Goal: Register for event/course

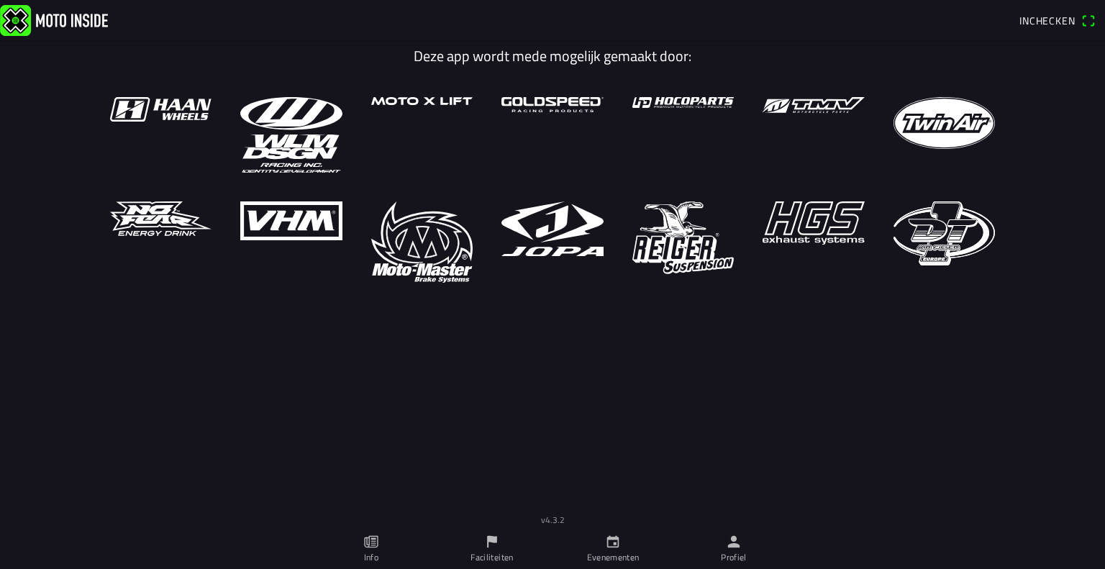
click at [742, 556] on ion-label "Profiel" at bounding box center [734, 557] width 26 height 13
click at [728, 532] on link "Profiel" at bounding box center [733, 549] width 121 height 40
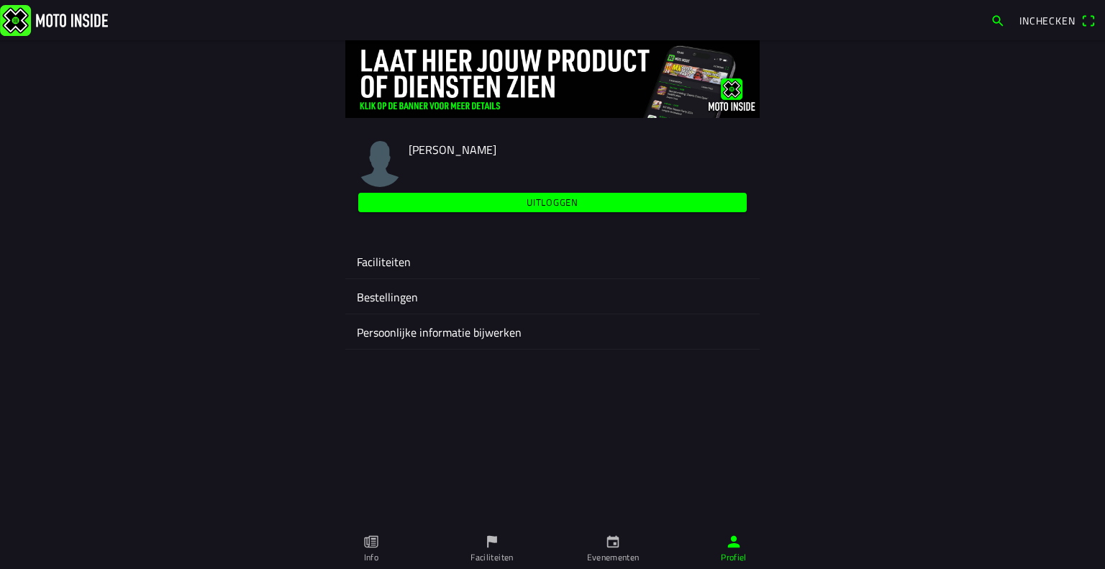
click at [375, 265] on ion-label "Faciliteiten" at bounding box center [552, 261] width 391 height 17
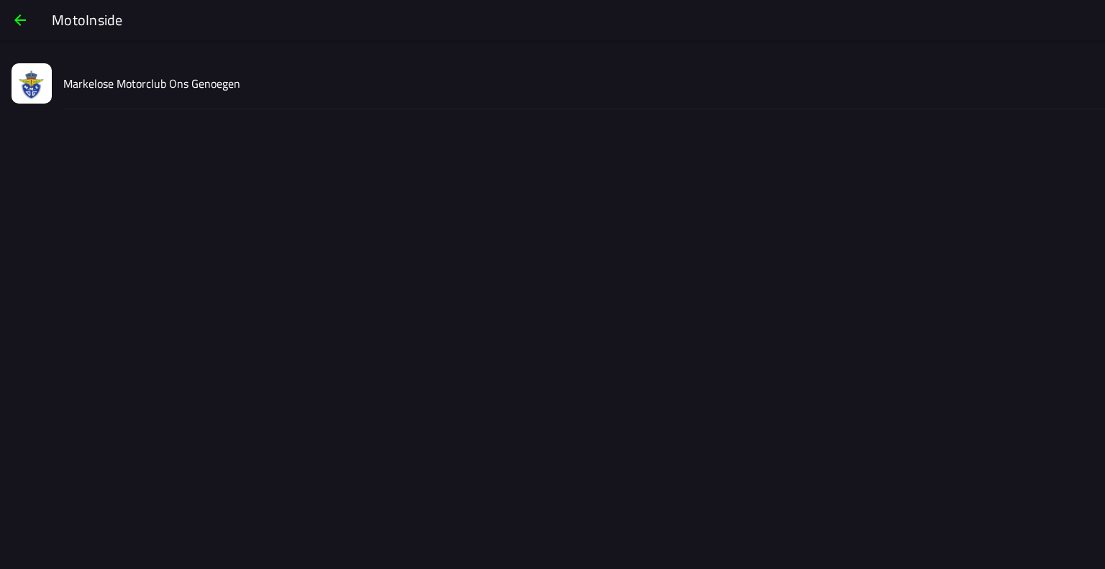
click at [0, 0] on slot "Markelose Motorclub Ons Genoegen" at bounding box center [0, 0] width 0 height 0
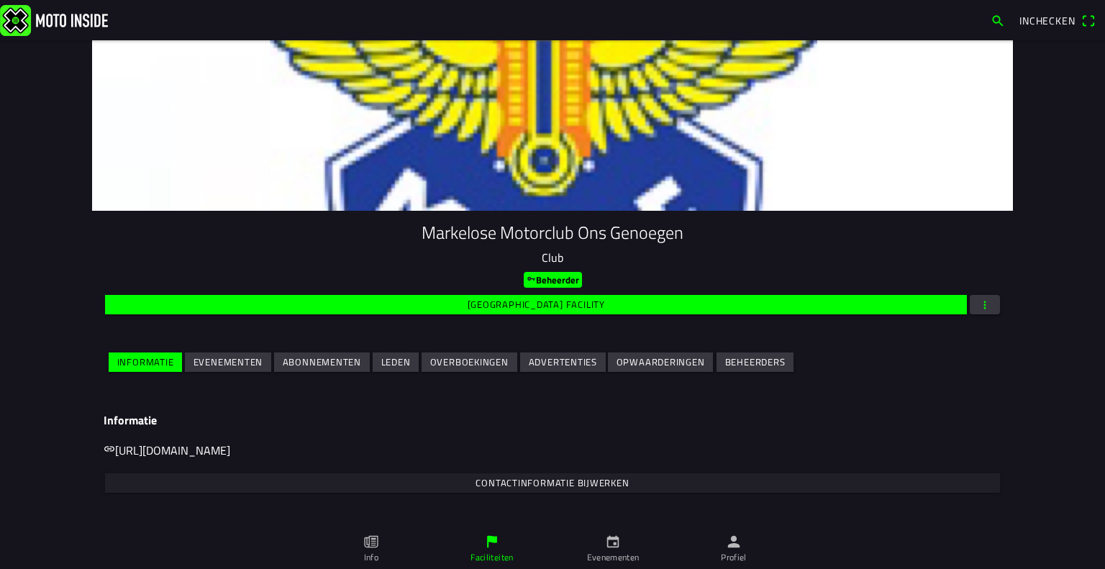
click at [0, 0] on slot "Evenementen" at bounding box center [0, 0] width 0 height 0
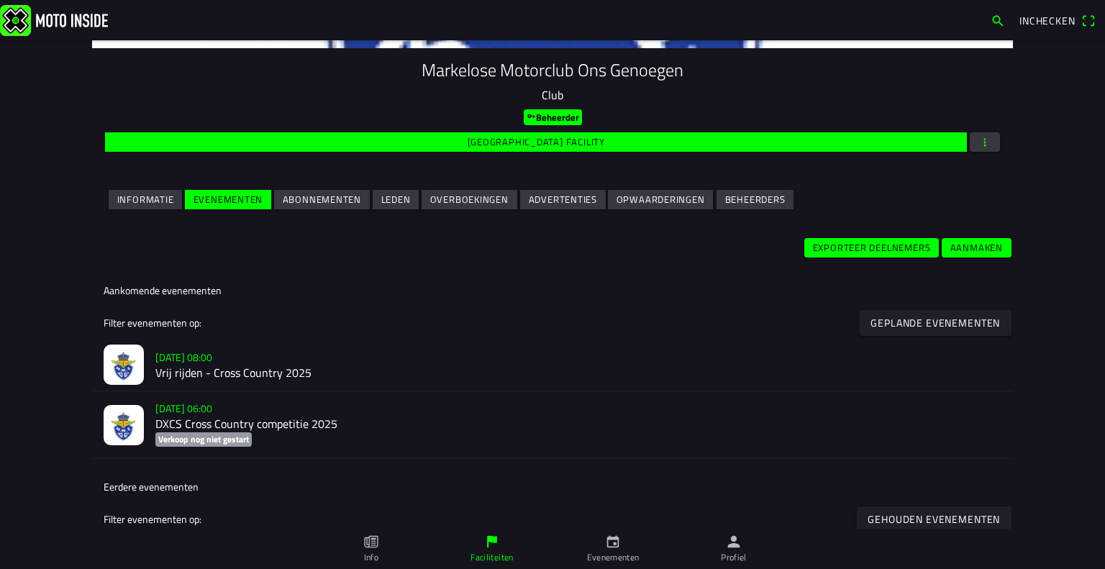
scroll to position [216, 0]
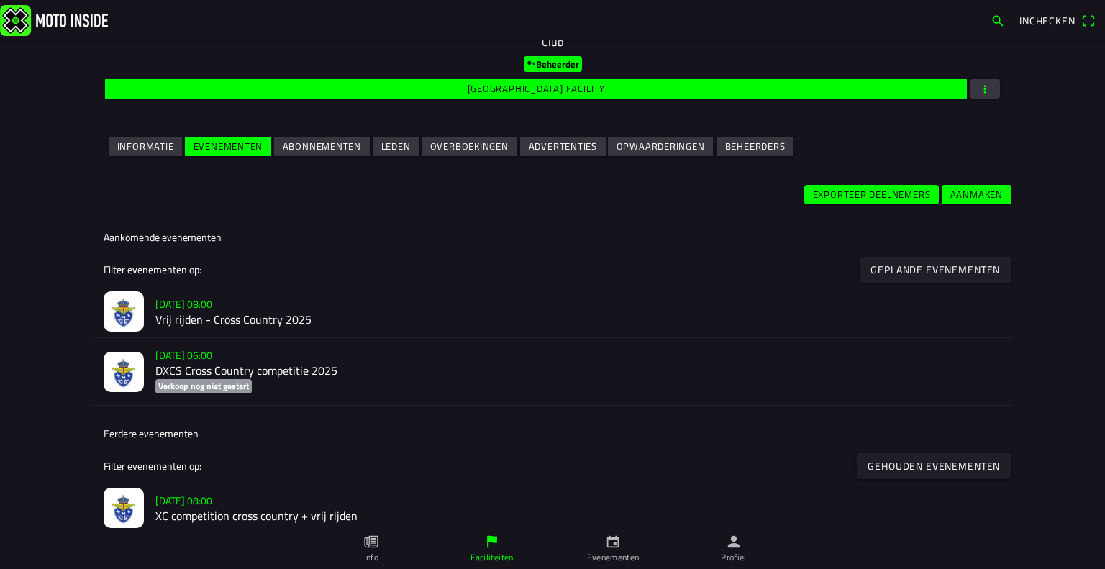
click at [240, 324] on h2 "Vrij rijden - Cross Country 2025" at bounding box center [578, 320] width 846 height 14
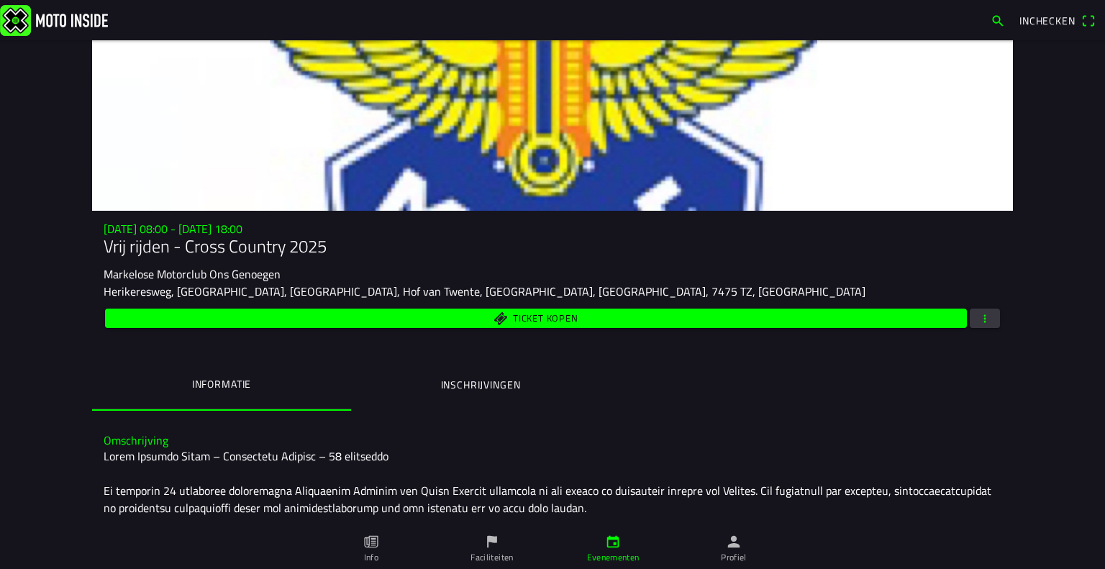
click at [453, 371] on button "Inschrijvingen" at bounding box center [480, 384] width 259 height 49
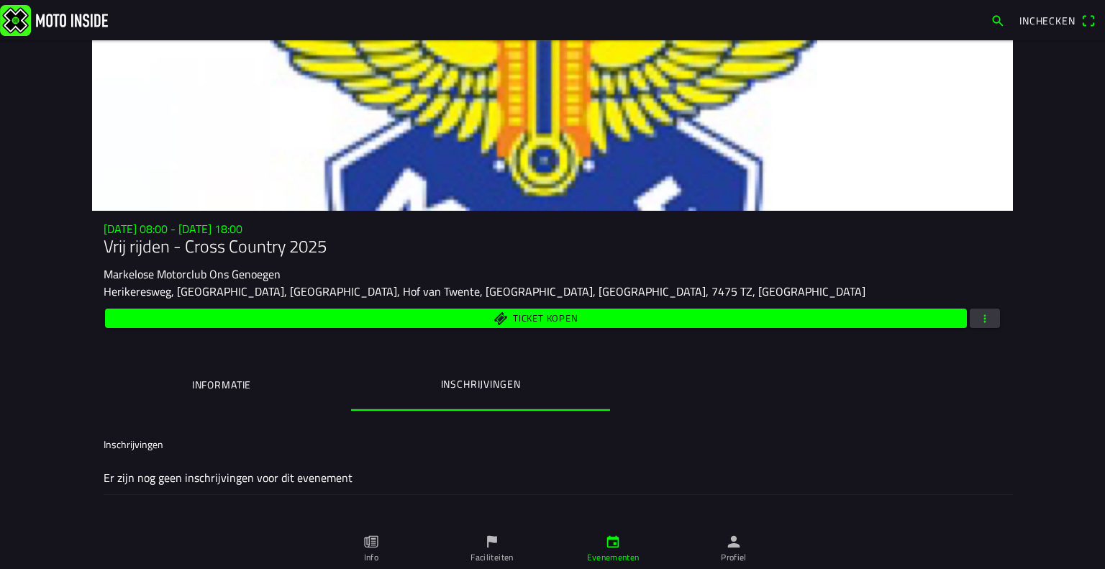
click at [291, 463] on div "Er zijn nog geen inschrijvingen voor dit evenement" at bounding box center [553, 477] width 898 height 34
click at [286, 469] on ion-label "Er zijn nog geen inschrijvingen voor dit evenement" at bounding box center [553, 477] width 898 height 17
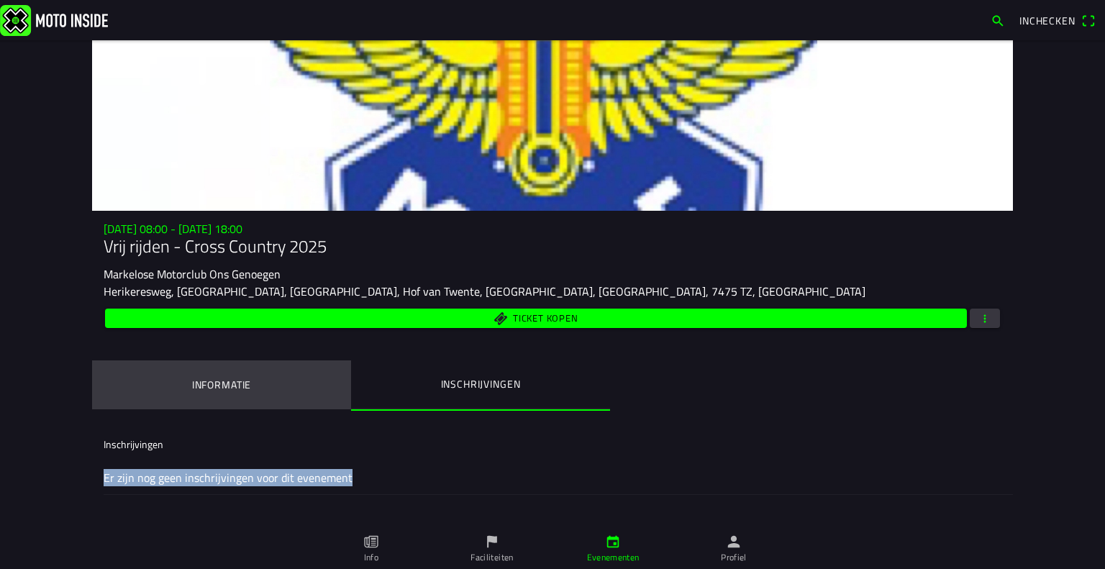
click at [268, 378] on button "Informatie" at bounding box center [221, 384] width 259 height 49
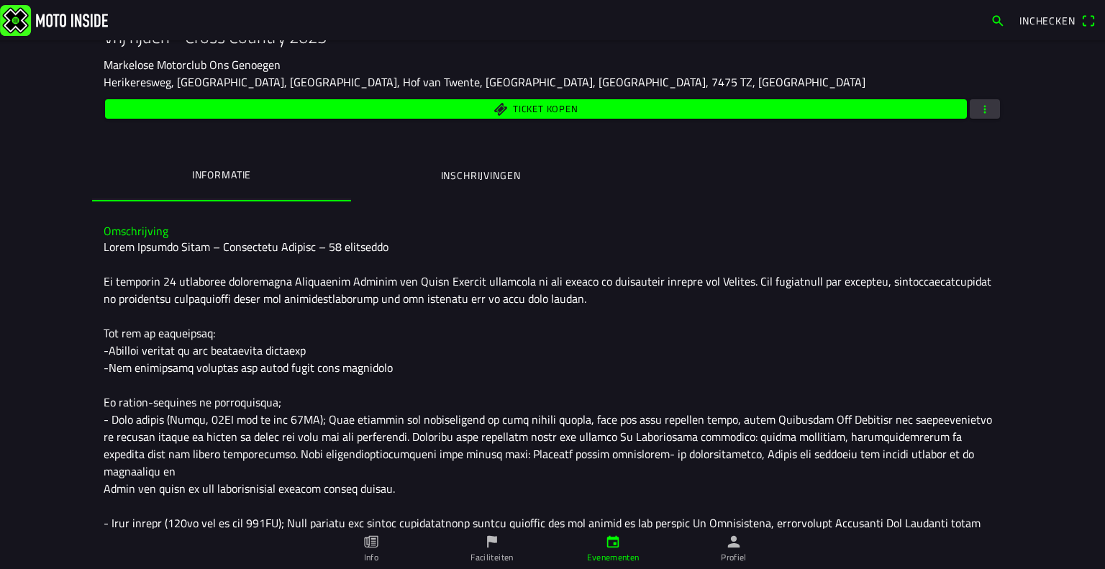
scroll to position [288, 0]
